Goal: Task Accomplishment & Management: Use online tool/utility

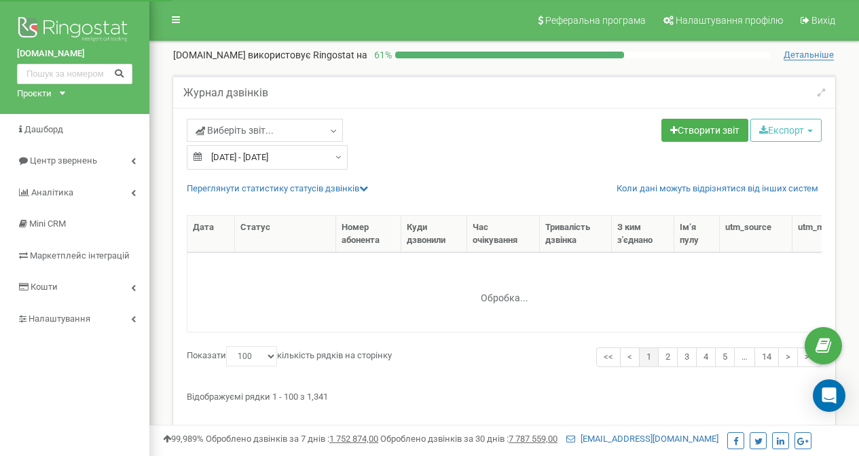
select select "100"
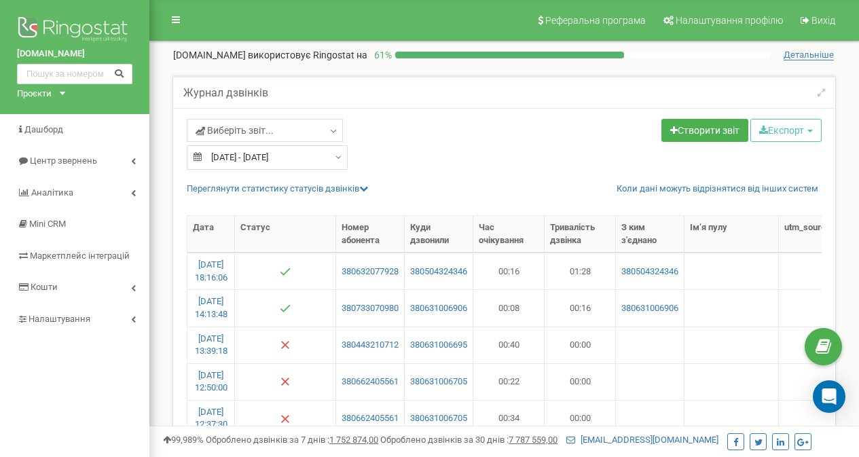
click at [290, 154] on input "01.08.2025 - 10.08.2025" at bounding box center [267, 157] width 161 height 24
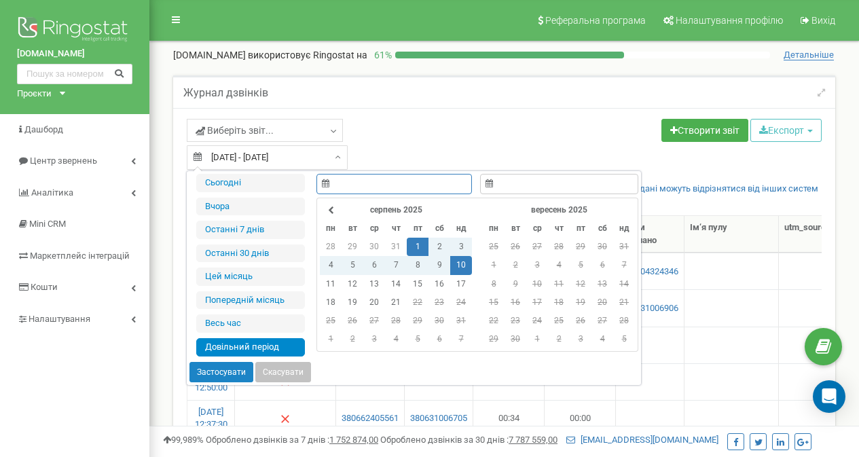
type input "01.08.2025"
type input "10.08.2025"
click at [327, 278] on td "11" at bounding box center [331, 284] width 22 height 18
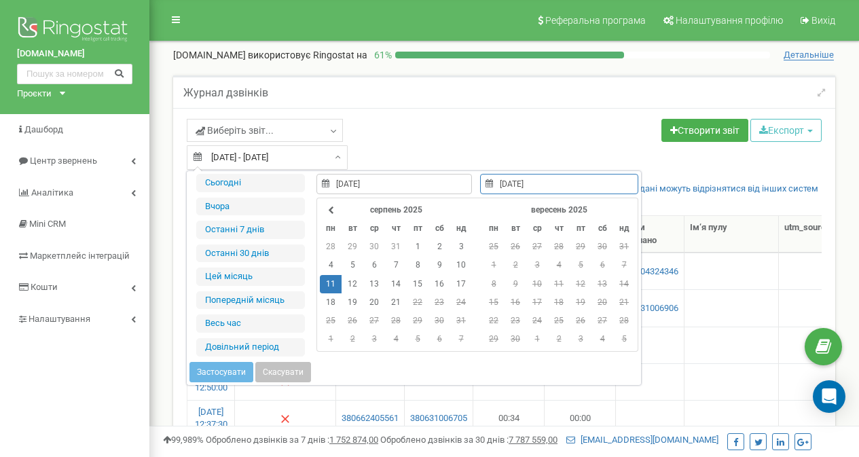
type input "11.08.2025"
type input "20.08.2025"
click at [372, 302] on td "20" at bounding box center [374, 302] width 22 height 18
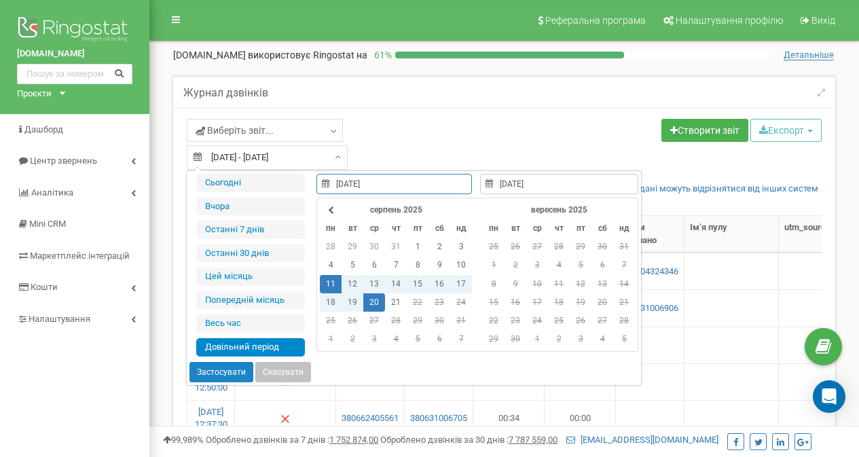
type input "15.06.2021"
type input "21.08.2025"
type input "11.08.2025"
type input "20.08.2025"
click at [221, 374] on button "Застосувати" at bounding box center [222, 372] width 64 height 20
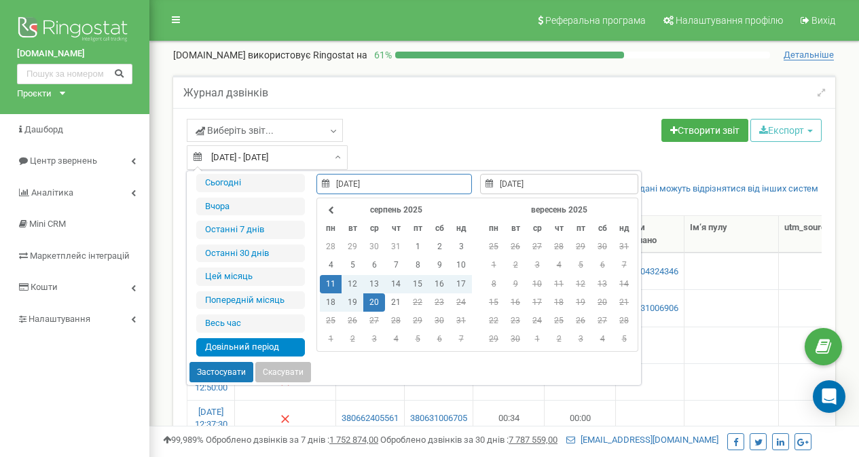
type input "[DATE] - [DATE]"
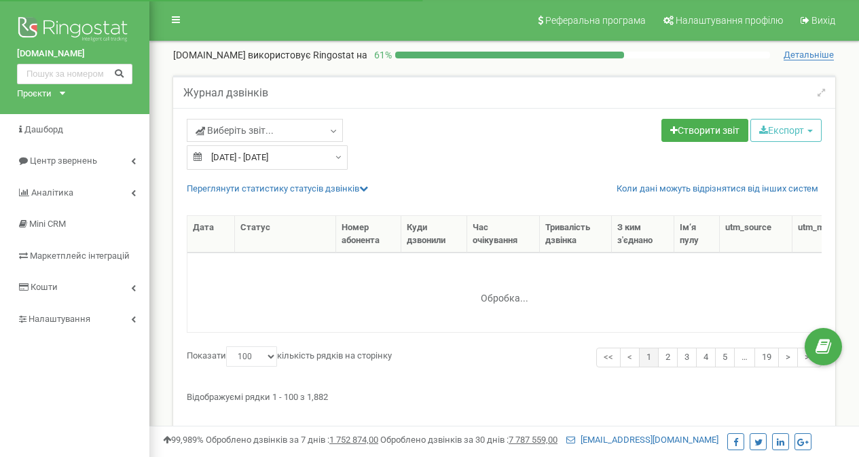
select select "100"
click at [778, 128] on button "Експорт" at bounding box center [786, 130] width 71 height 23
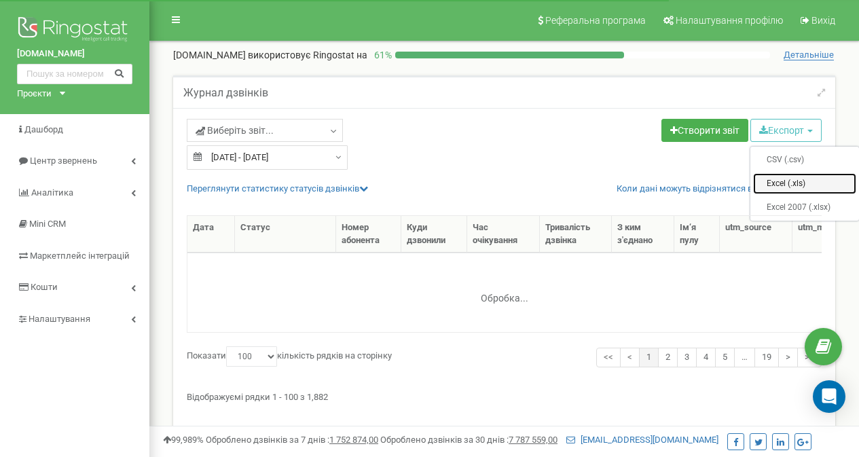
click at [790, 179] on link "Excel (.xls)" at bounding box center [804, 183] width 103 height 21
